Goal: Entertainment & Leisure: Consume media (video, audio)

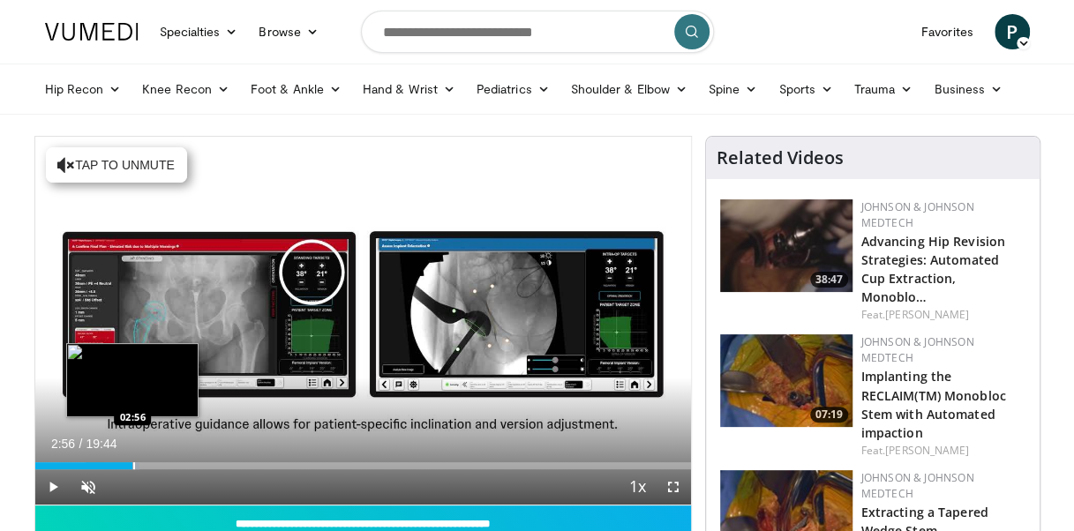
click at [131, 465] on div "Loaded : 15.90% 02:56 02:56" at bounding box center [363, 465] width 656 height 7
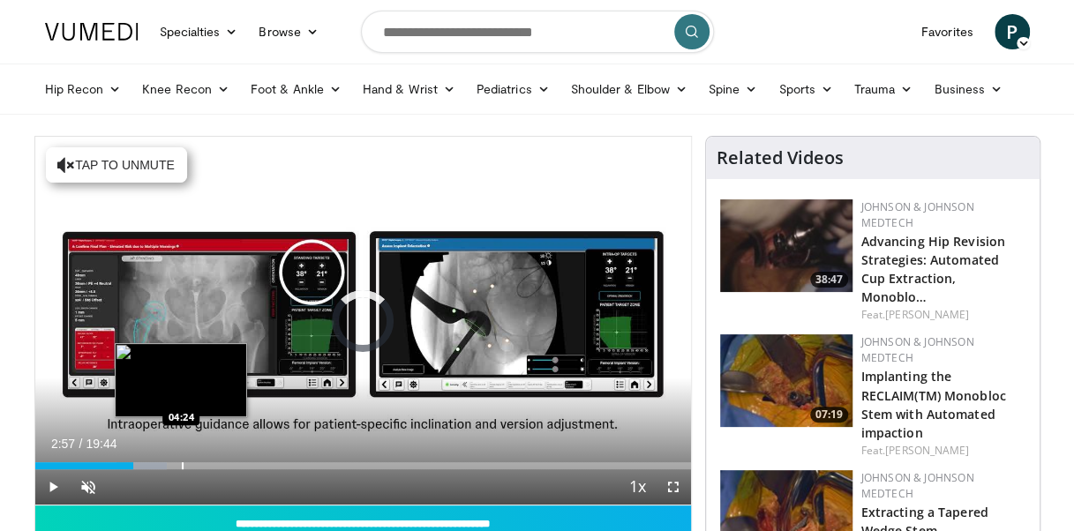
click at [182, 468] on div "Progress Bar" at bounding box center [183, 465] width 2 height 7
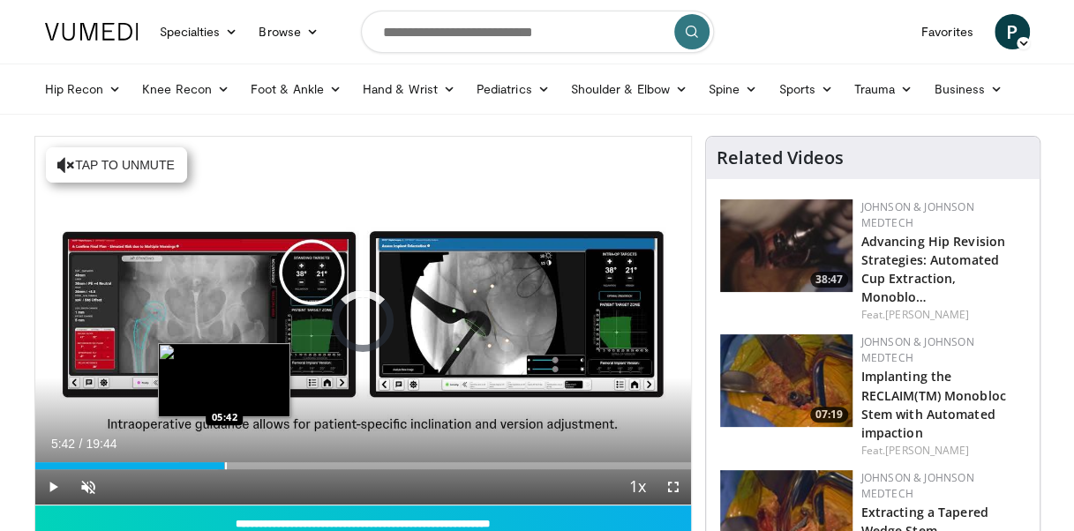
click at [225, 467] on div "Progress Bar" at bounding box center [226, 465] width 2 height 7
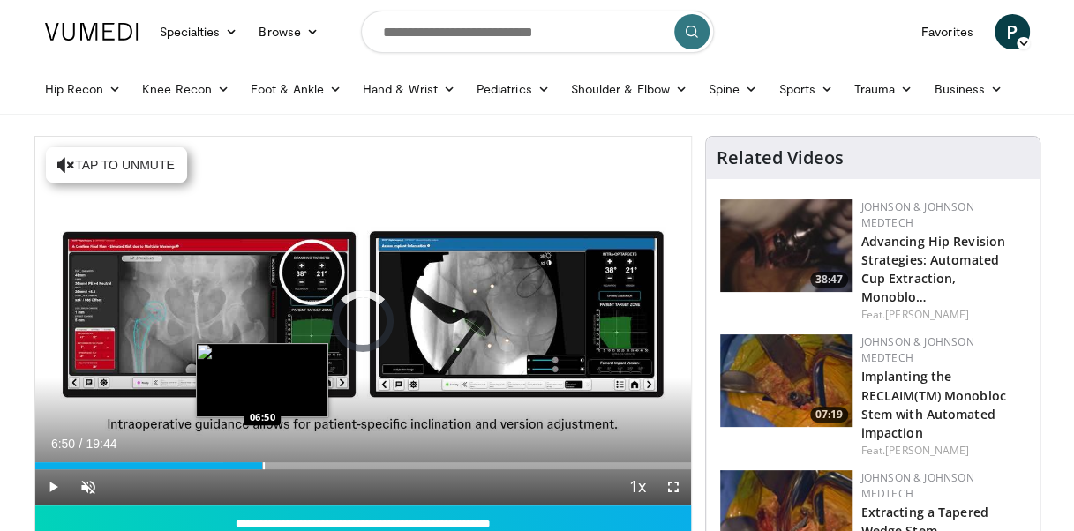
click at [263, 466] on div "Progress Bar" at bounding box center [264, 465] width 2 height 7
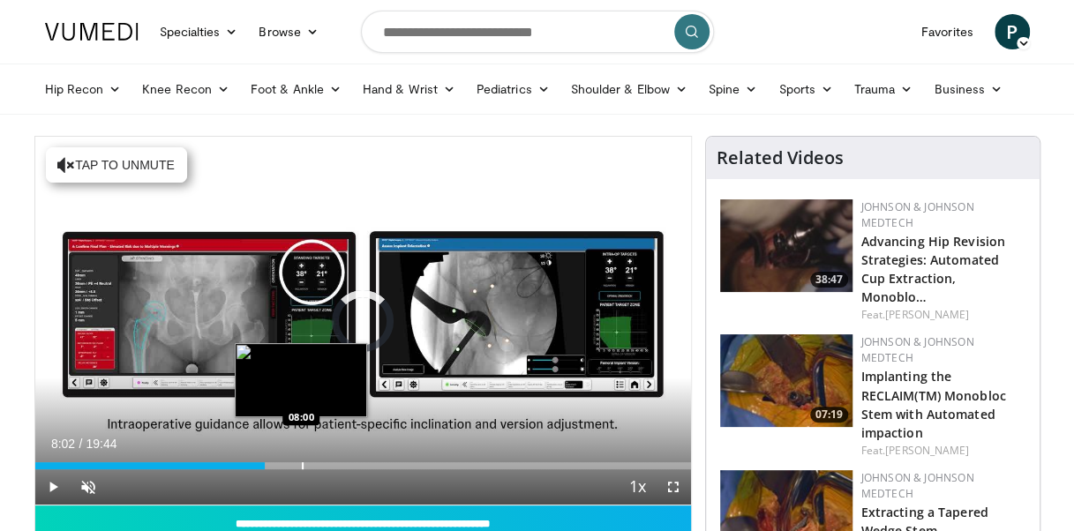
click at [302, 467] on div "Progress Bar" at bounding box center [303, 465] width 2 height 7
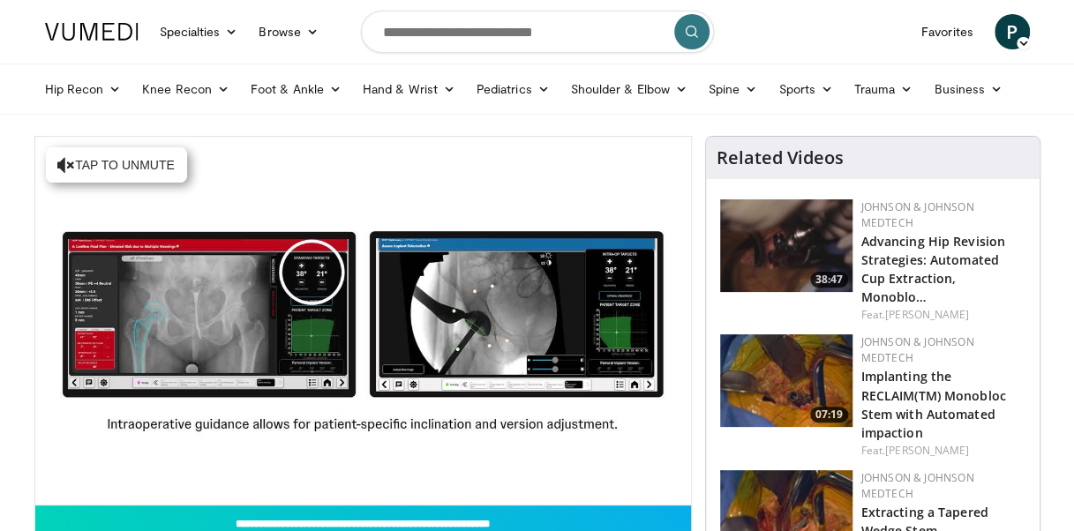
click at [335, 466] on video-js "**********" at bounding box center [363, 321] width 656 height 369
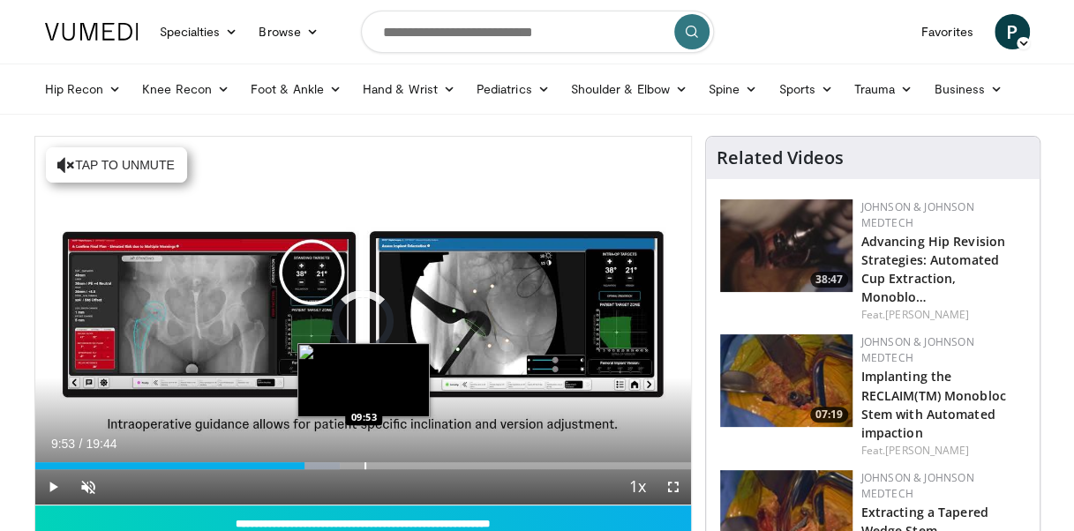
click at [364, 466] on div "Progress Bar" at bounding box center [365, 465] width 2 height 7
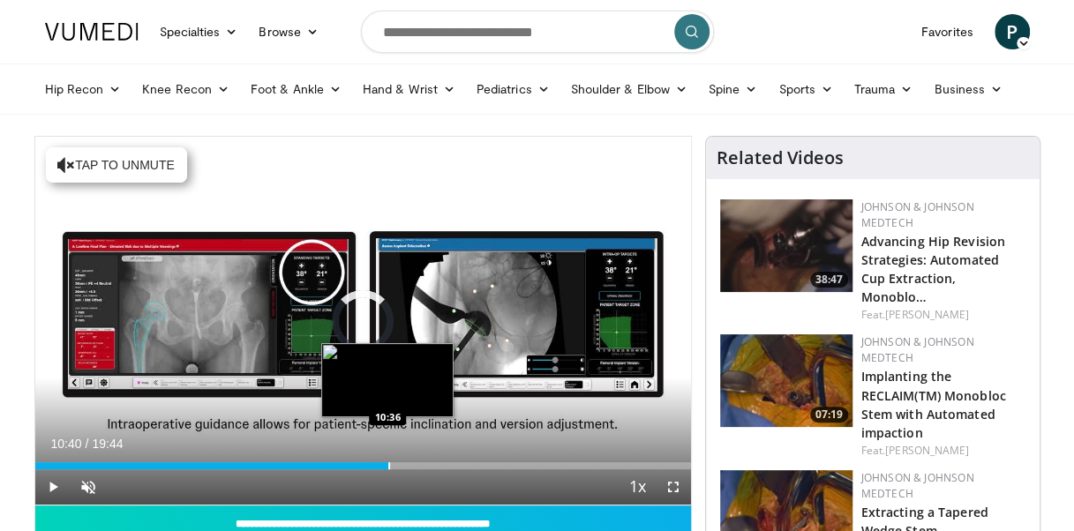
click at [388, 465] on div "Progress Bar" at bounding box center [389, 465] width 2 height 7
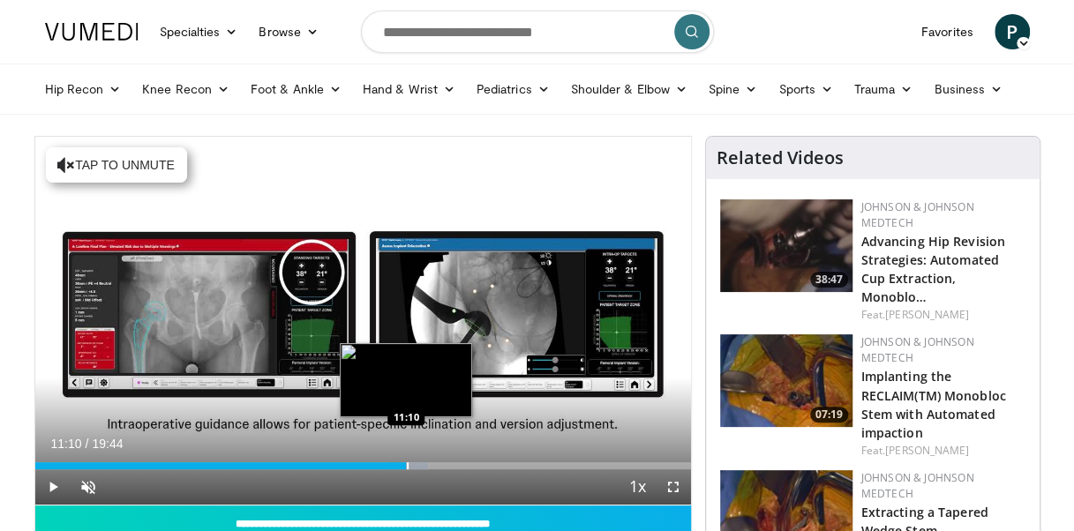
click at [407, 464] on div "Progress Bar" at bounding box center [408, 465] width 2 height 7
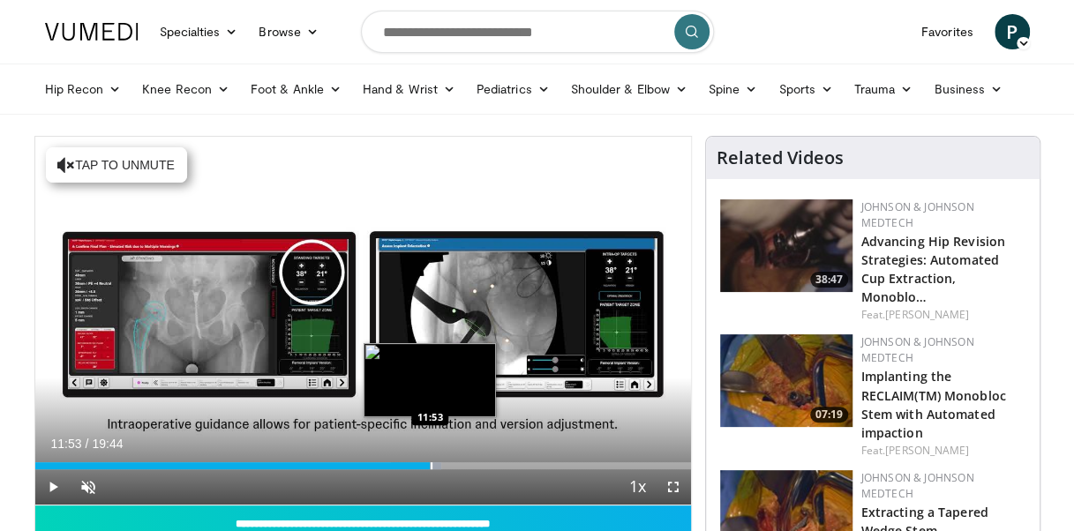
click at [431, 464] on div "Progress Bar" at bounding box center [432, 465] width 2 height 7
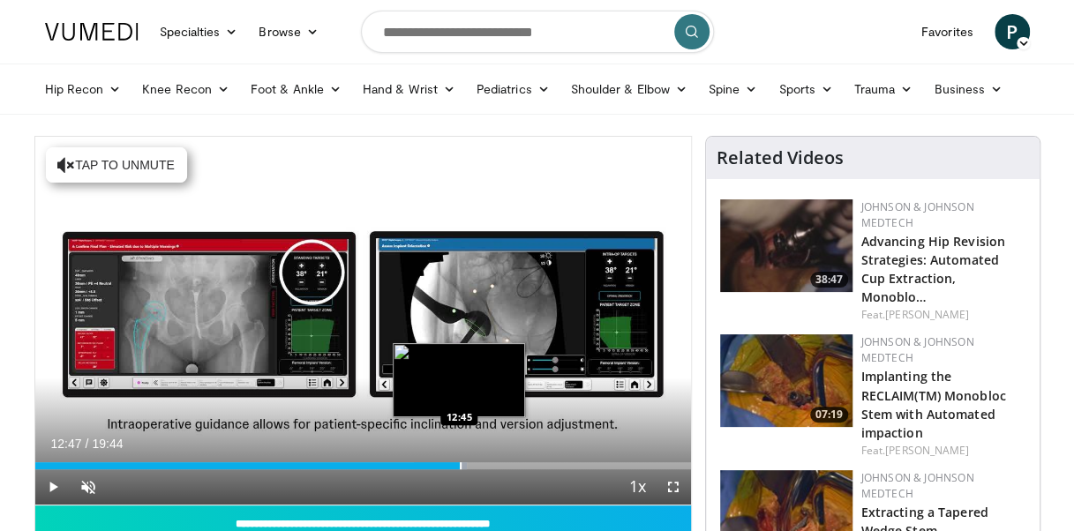
click at [460, 467] on div "Progress Bar" at bounding box center [461, 465] width 2 height 7
click at [453, 466] on div "Progress Bar" at bounding box center [454, 465] width 2 height 7
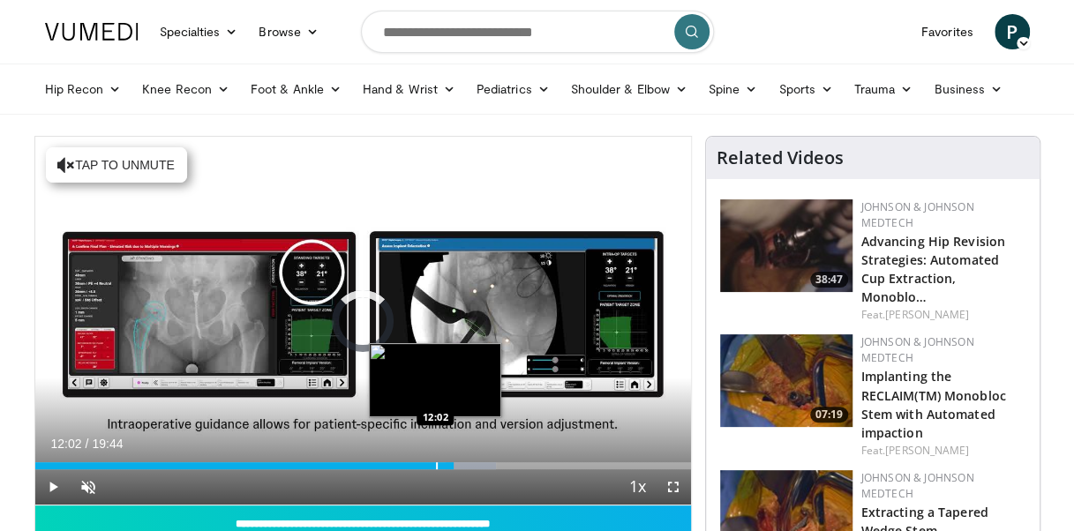
click at [436, 468] on div "Progress Bar" at bounding box center [437, 465] width 2 height 7
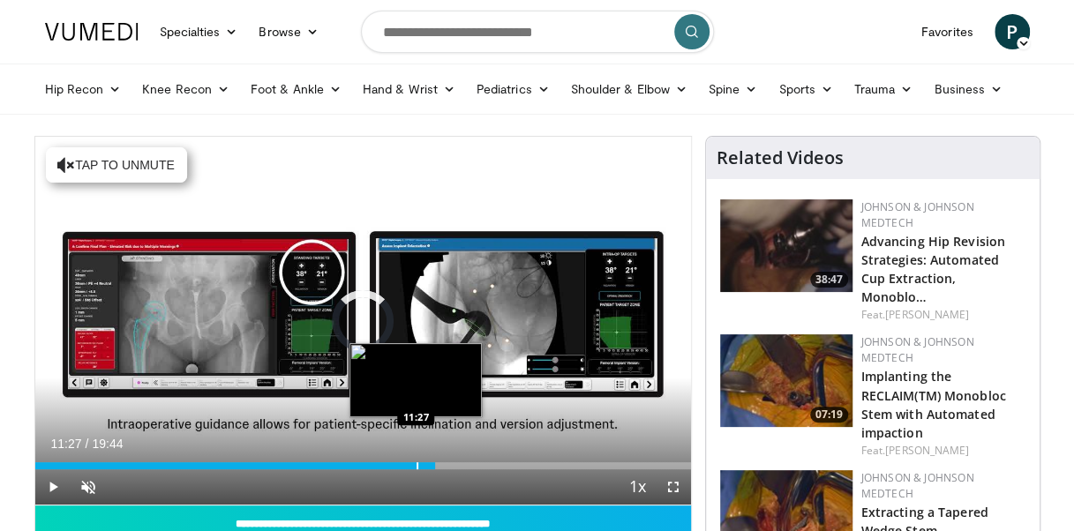
click at [416, 468] on div "Progress Bar" at bounding box center [417, 465] width 2 height 7
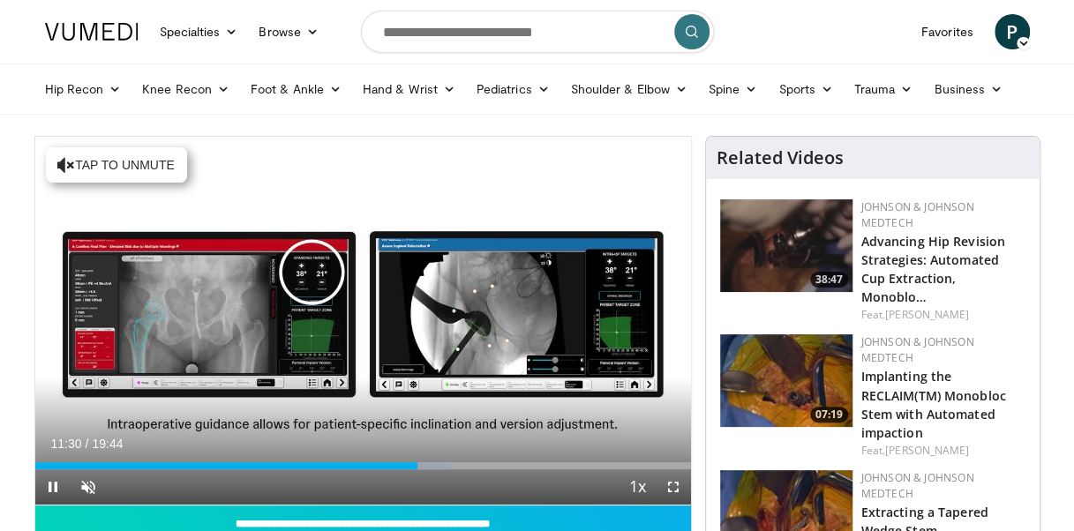
click at [471, 470] on div "Current Time 11:30 / Duration 19:44 Pause Skip Backward Skip Forward Unmute Loa…" at bounding box center [363, 486] width 656 height 35
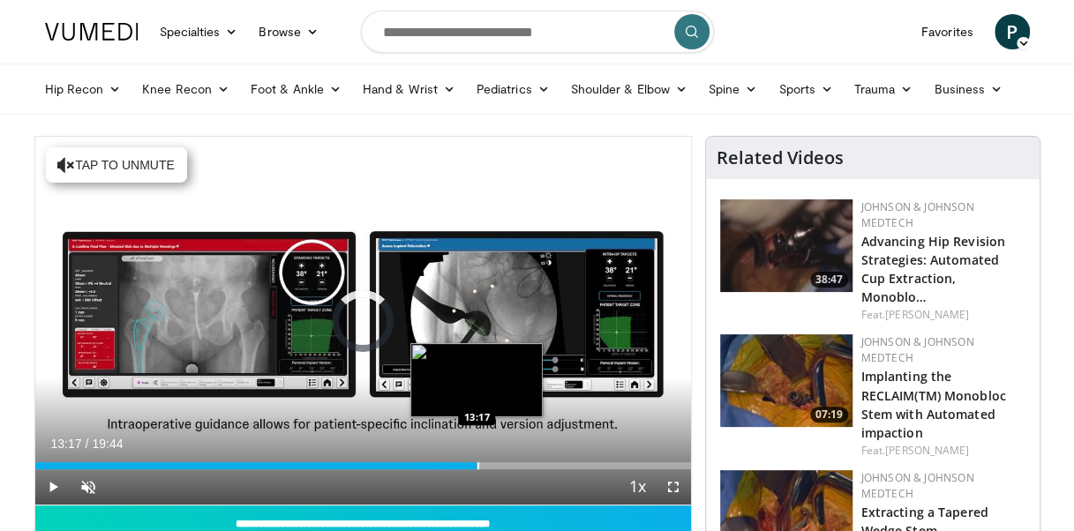
click at [477, 468] on div "Progress Bar" at bounding box center [478, 465] width 2 height 7
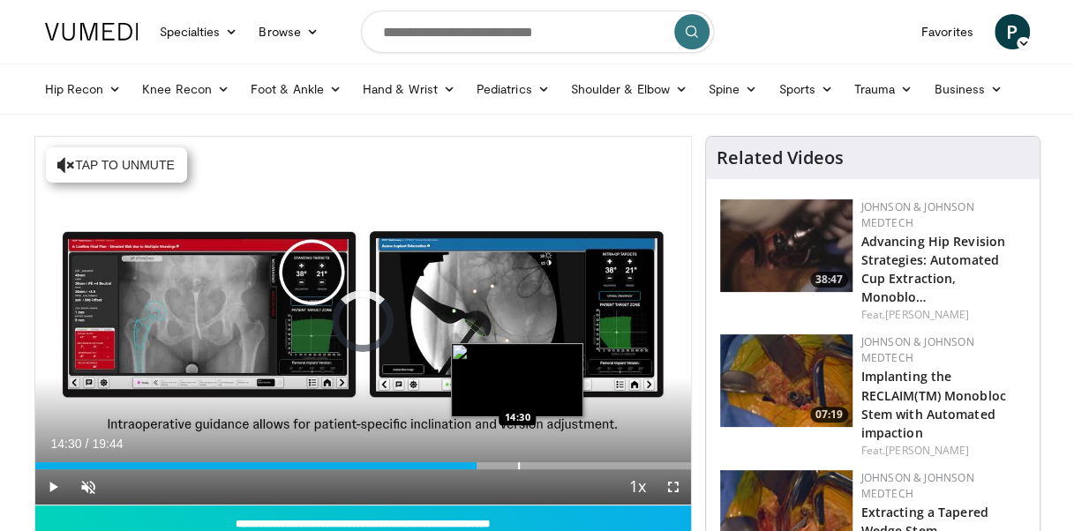
click at [518, 468] on div "Progress Bar" at bounding box center [519, 465] width 2 height 7
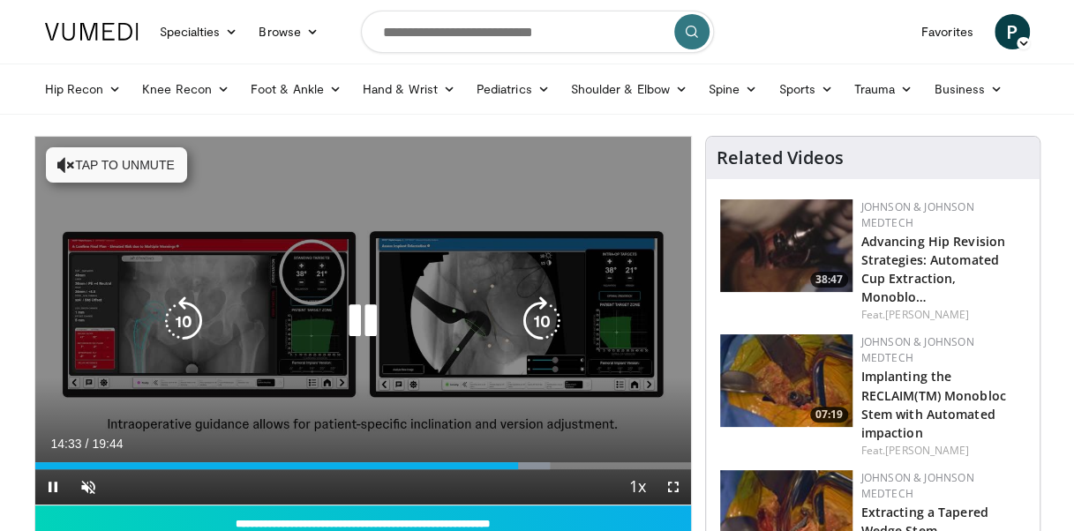
click at [547, 470] on div "Current Time 14:33 / Duration 19:44 Pause Skip Backward Skip Forward Unmute Loa…" at bounding box center [363, 486] width 656 height 35
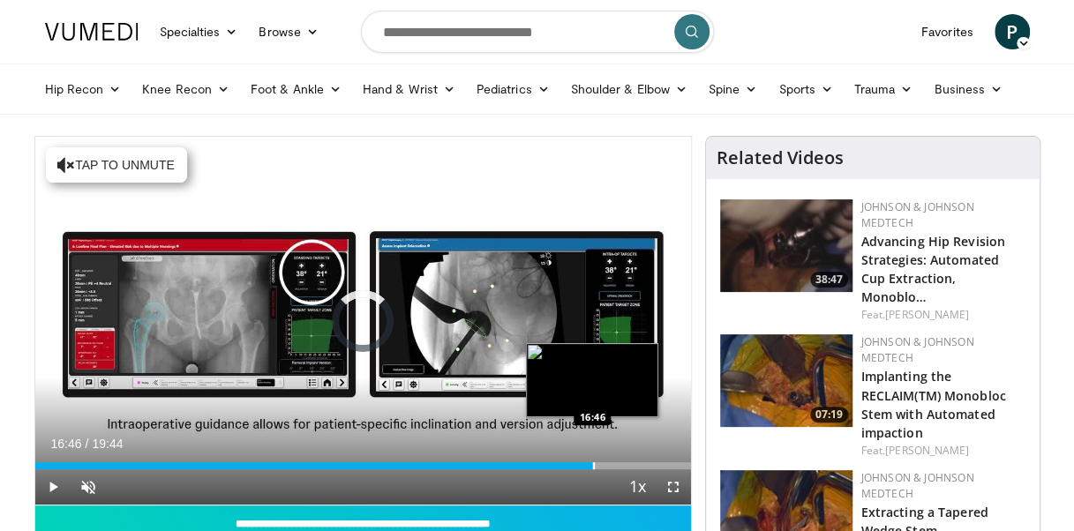
click at [593, 466] on div "Progress Bar" at bounding box center [594, 465] width 2 height 7
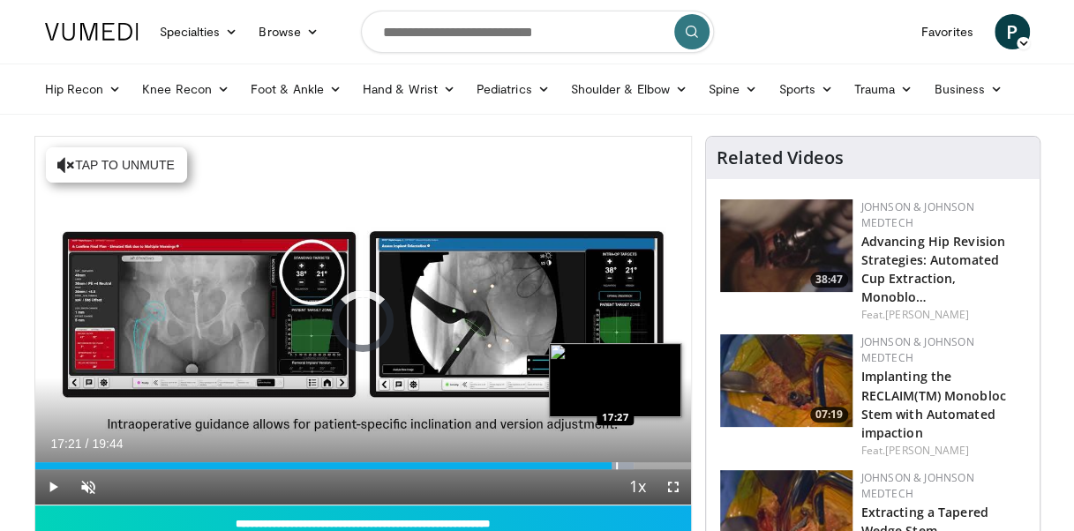
click at [611, 458] on div "Loaded : 91.26% 16:55 17:27" at bounding box center [363, 461] width 656 height 17
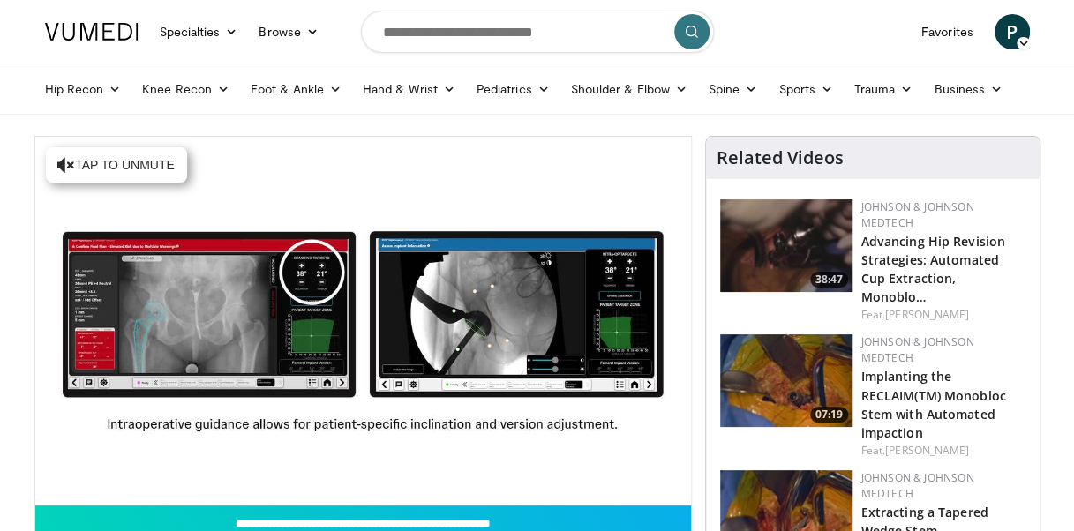
click at [611, 458] on video-js "**********" at bounding box center [363, 321] width 656 height 369
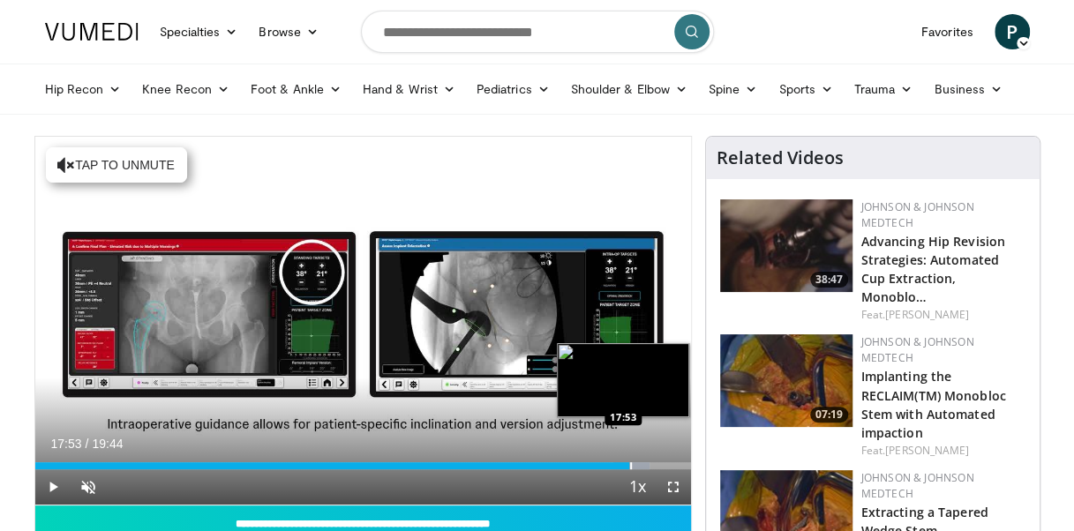
click at [630, 462] on div "Progress Bar" at bounding box center [631, 465] width 2 height 7
click at [652, 465] on div "Progress Bar" at bounding box center [653, 465] width 2 height 7
click at [663, 468] on div "Progress Bar" at bounding box center [664, 465] width 2 height 7
click at [674, 468] on div "Progress Bar" at bounding box center [675, 465] width 2 height 7
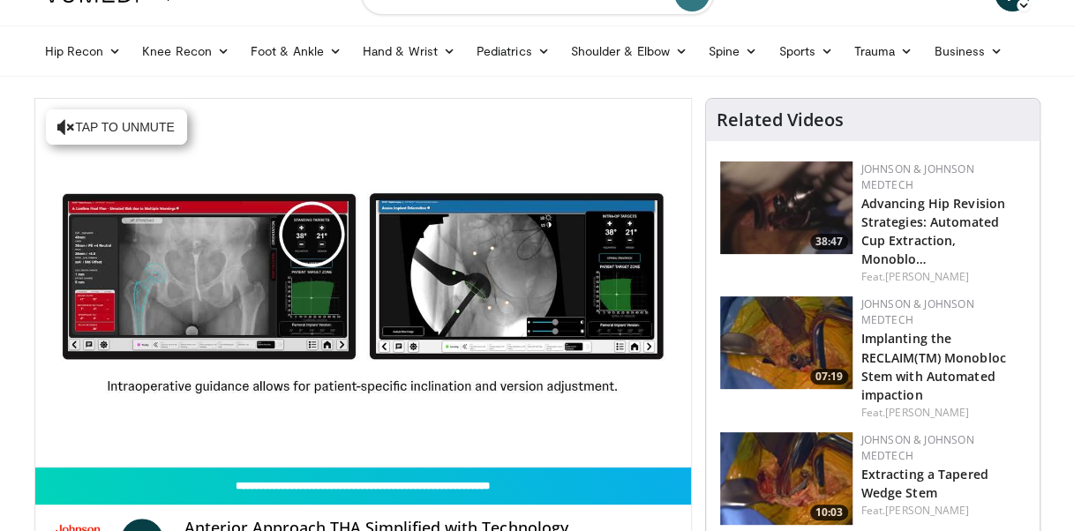
scroll to position [112, 0]
